Goal: Information Seeking & Learning: Understand process/instructions

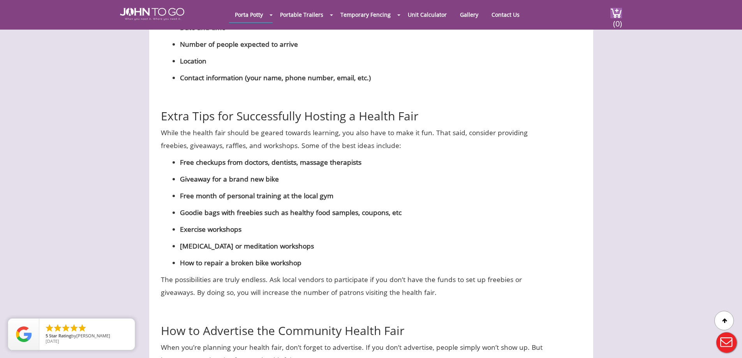
scroll to position [2153, 0]
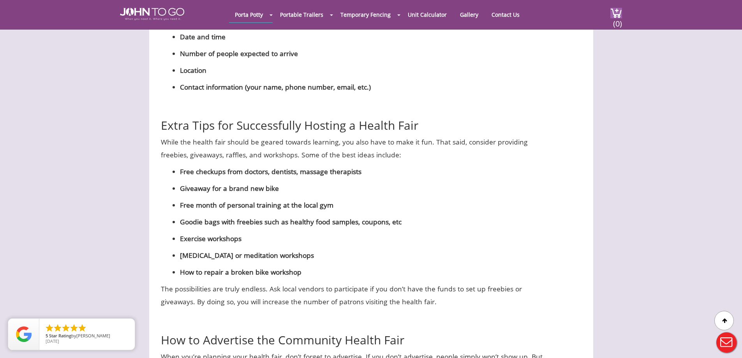
click at [238, 157] on div at bounding box center [371, 179] width 742 height 358
drag, startPoint x: 266, startPoint y: 150, endPoint x: 323, endPoint y: 159, distance: 57.2
click at [320, 165] on ul "Free checkups from doctors, dentists, massage therapists Giveaway for a brand n…" at bounding box center [362, 221] width 365 height 113
click at [344, 249] on p "[MEDICAL_DATA] or meditation workshops" at bounding box center [362, 255] width 365 height 13
click at [334, 316] on h2 "How to Advertise the Community Health Fair" at bounding box center [353, 331] width 384 height 30
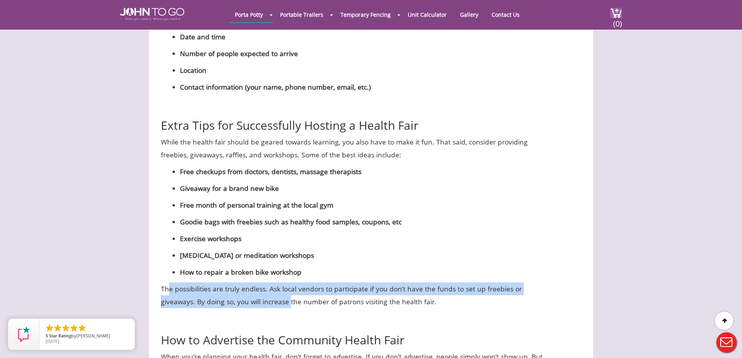
drag, startPoint x: 167, startPoint y: 262, endPoint x: 312, endPoint y: 280, distance: 146.4
click at [308, 282] on p "The possibilities are truly endless. Ask local vendors to participate if you do…" at bounding box center [353, 295] width 384 height 26
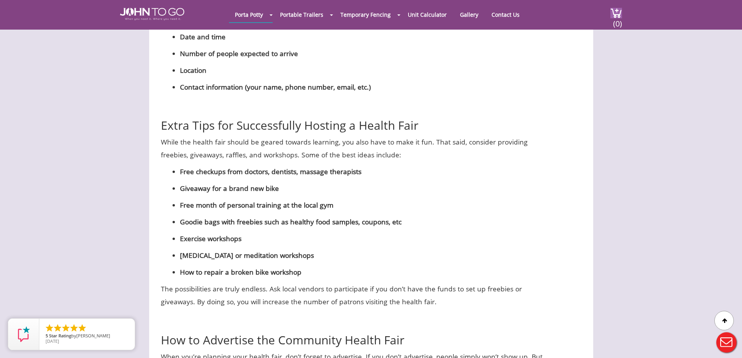
click at [363, 316] on h2 "How to Advertise the Community Health Fair" at bounding box center [353, 331] width 384 height 30
drag, startPoint x: 147, startPoint y: 277, endPoint x: 240, endPoint y: 270, distance: 93.7
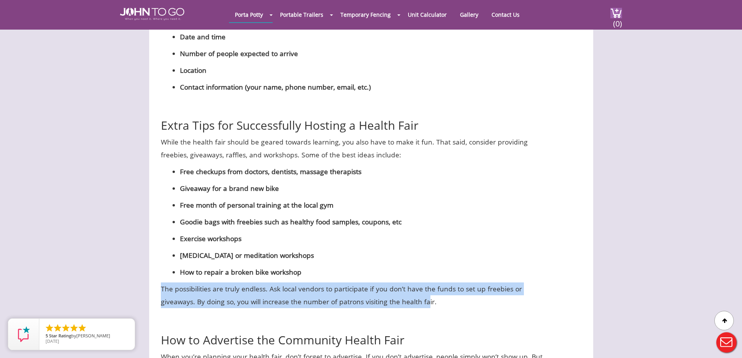
drag, startPoint x: 168, startPoint y: 263, endPoint x: 445, endPoint y: 281, distance: 277.5
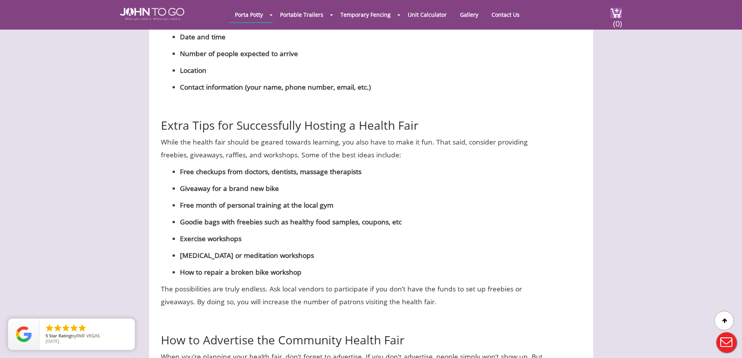
click at [459, 282] on p "The possibilities are truly endless. Ask local vendors to participate if you do…" at bounding box center [353, 295] width 384 height 26
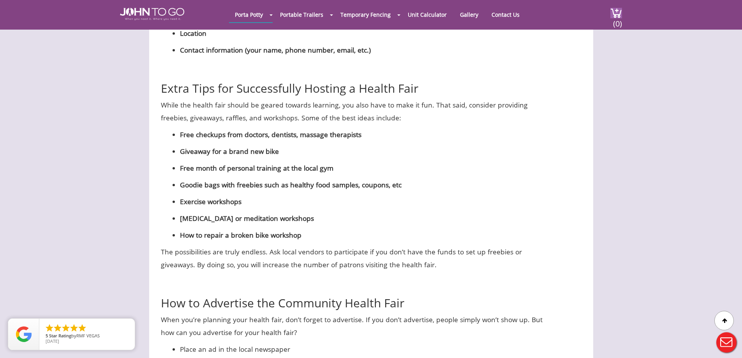
scroll to position [2270, 0]
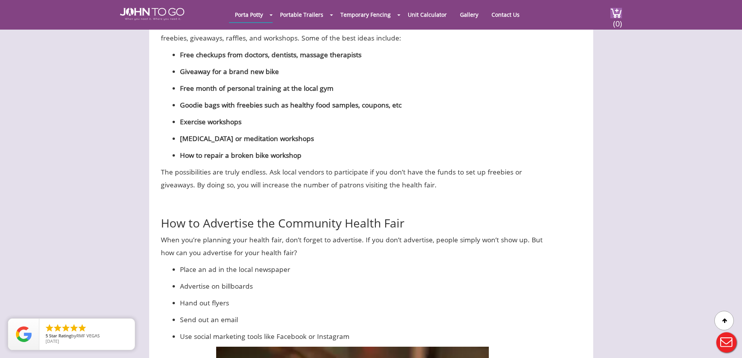
click at [313, 296] on p "Hand out flyers" at bounding box center [362, 302] width 365 height 13
click at [219, 233] on p "When you’re planning your health fair, don’t forget to advertise. If you don’t …" at bounding box center [353, 246] width 384 height 26
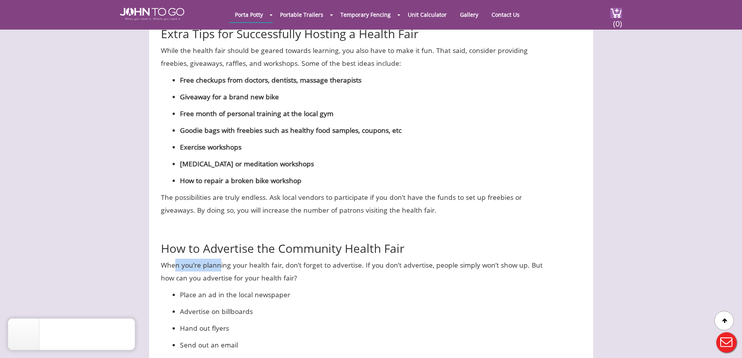
scroll to position [2231, 0]
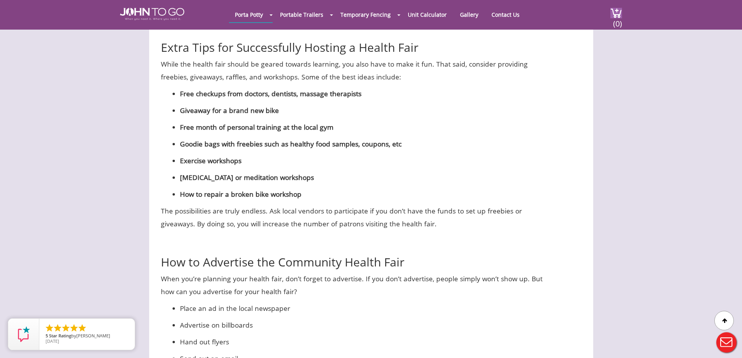
click at [325, 188] on p "How to repair a broken bike workshop" at bounding box center [362, 194] width 365 height 13
drag, startPoint x: 272, startPoint y: 53, endPoint x: 276, endPoint y: 62, distance: 10.1
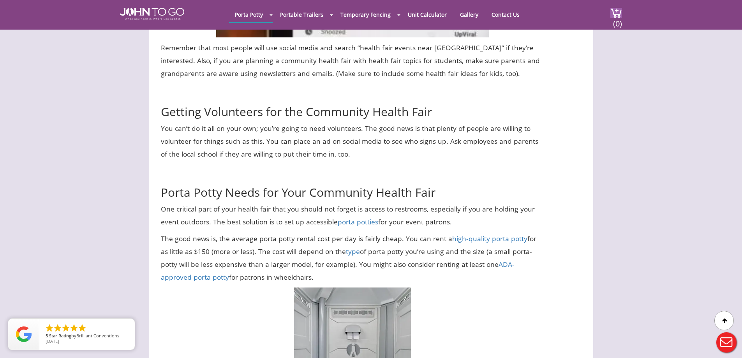
scroll to position [2854, 0]
